Goal: Find specific page/section

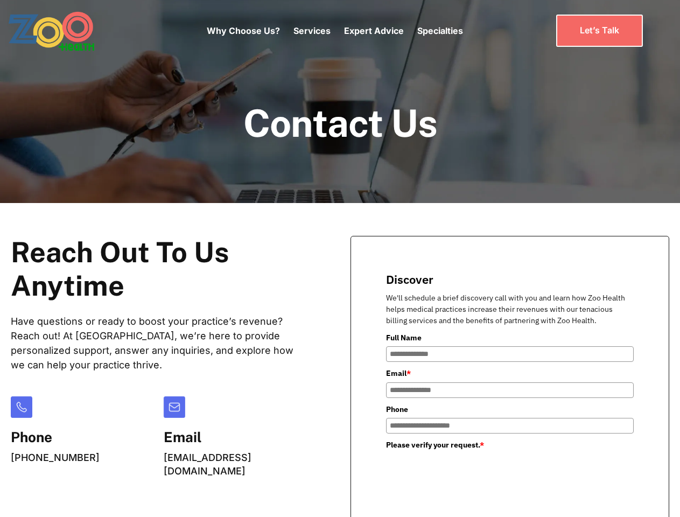
click at [334, 31] on div "Why Choose Us? Services Chronic Care Management Contract Optimization Denial An…" at bounding box center [335, 30] width 256 height 45
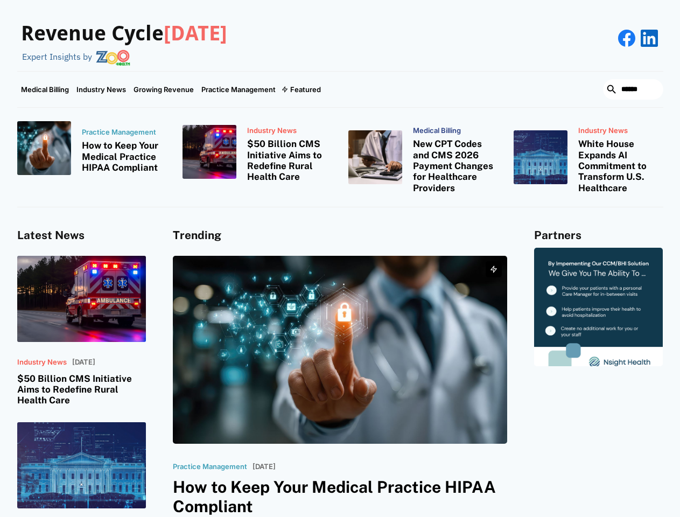
click at [300, 89] on div "Featured" at bounding box center [305, 89] width 31 height 9
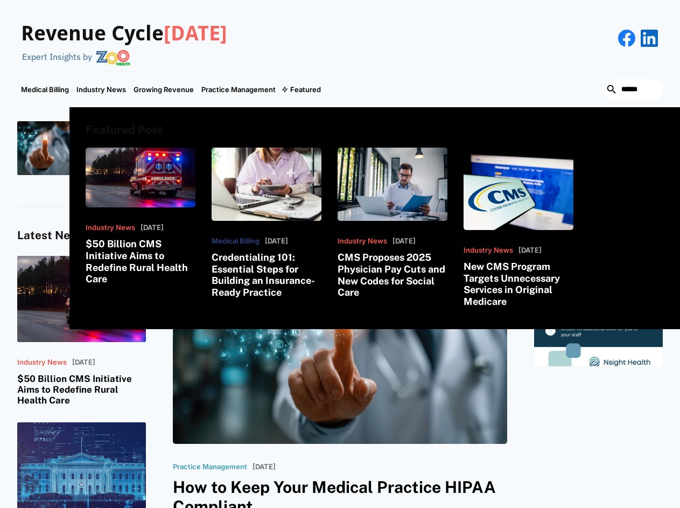
click at [556, 508] on html "Revenue Cycle Today Expert Insights by Medical Billing Industry News Growing Re…" at bounding box center [340, 254] width 680 height 508
